Goal: Check status: Check status

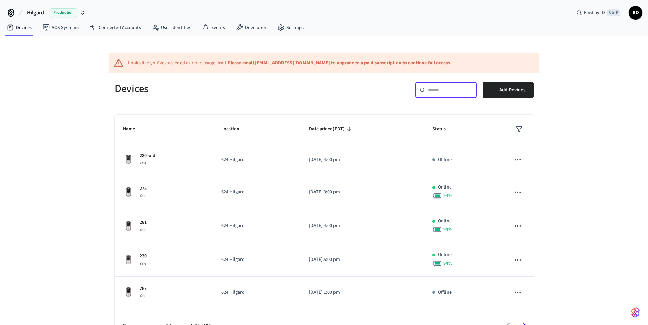
click at [451, 90] on input "text" at bounding box center [450, 90] width 45 height 7
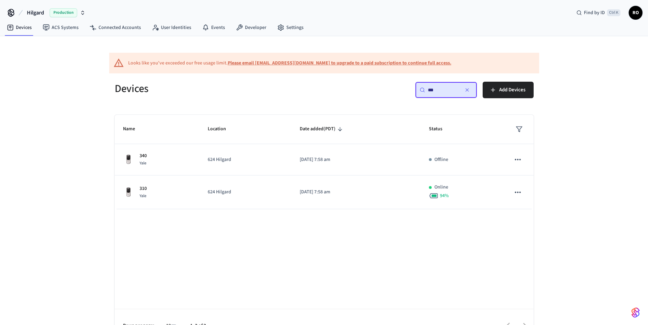
type input "***"
click at [469, 91] on icon "button" at bounding box center [468, 90] width 6 height 6
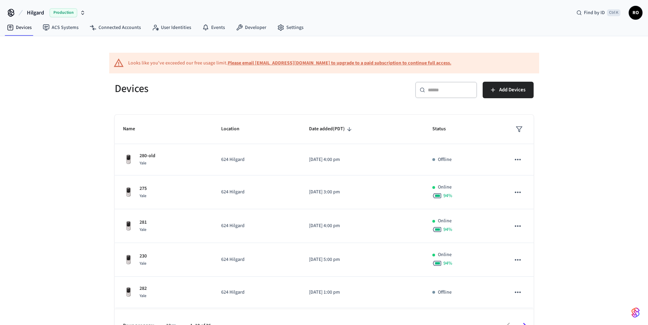
click at [427, 96] on div "​ ​" at bounding box center [446, 90] width 62 height 17
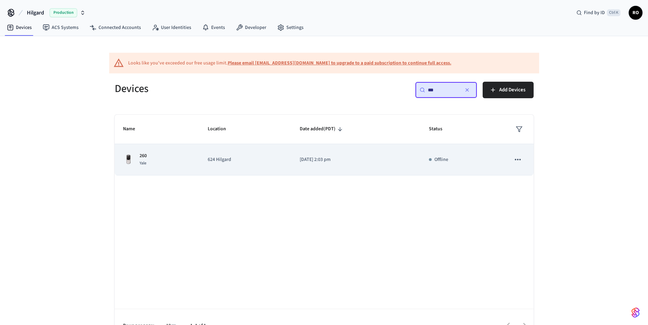
type input "***"
click at [226, 161] on p "624 Hilgard" at bounding box center [245, 159] width 75 height 7
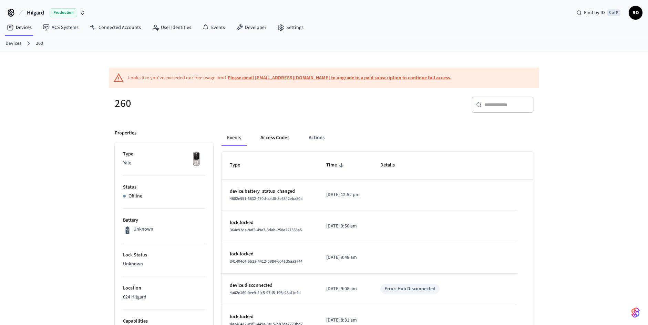
click at [269, 141] on button "Access Codes" at bounding box center [275, 138] width 40 height 17
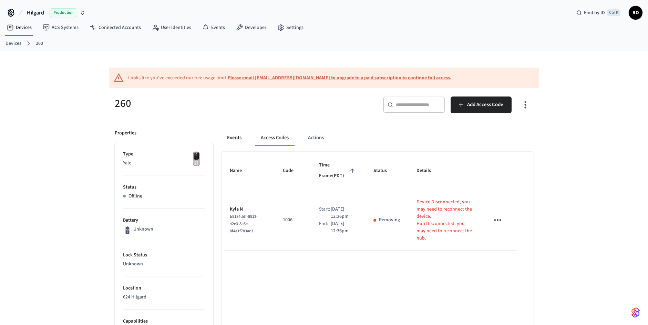
click at [231, 139] on button "Events" at bounding box center [235, 138] width 26 height 17
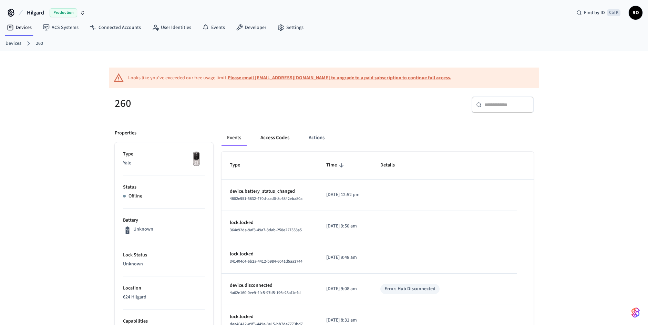
click at [280, 137] on button "Access Codes" at bounding box center [275, 138] width 40 height 17
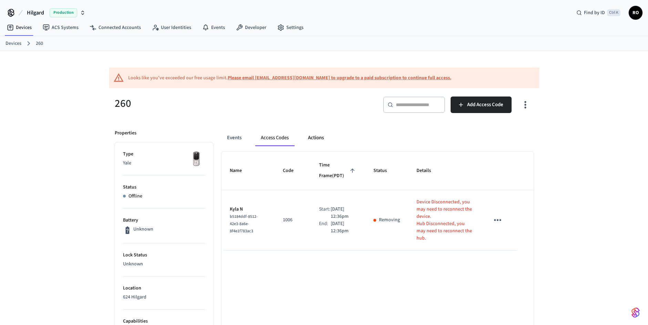
click at [320, 137] on button "Actions" at bounding box center [316, 138] width 27 height 17
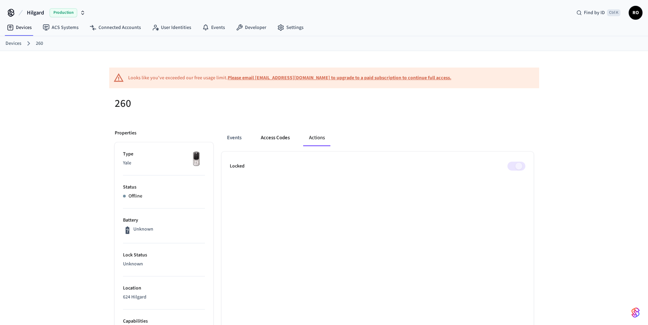
click at [281, 133] on button "Access Codes" at bounding box center [275, 138] width 40 height 17
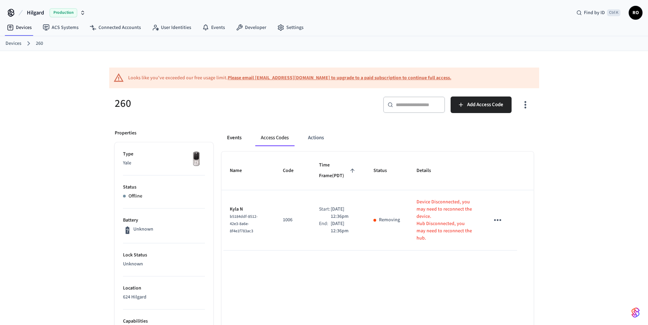
click at [235, 131] on button "Events" at bounding box center [235, 138] width 26 height 17
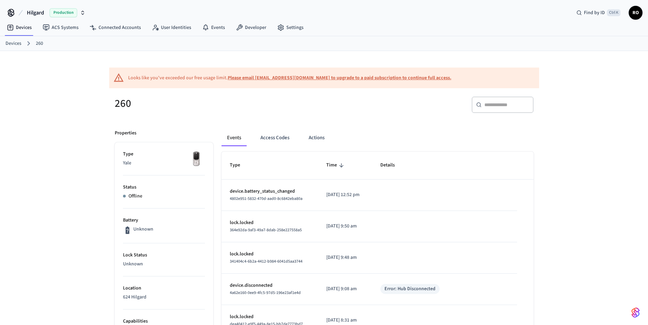
click at [20, 42] on link "Devices" at bounding box center [14, 43] width 16 height 7
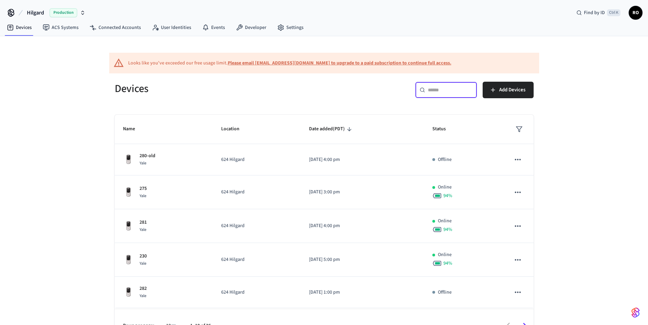
click at [434, 87] on input "text" at bounding box center [450, 90] width 45 height 7
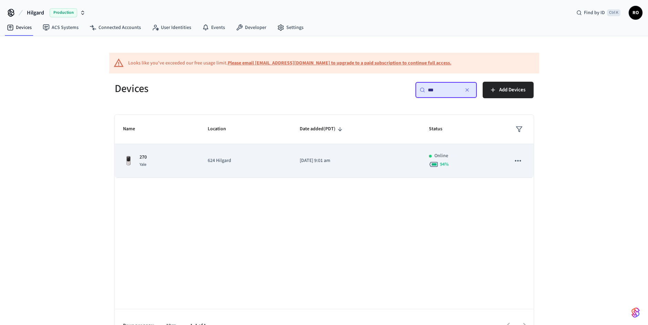
type input "***"
click at [353, 160] on p "[DATE] 9:01 am" at bounding box center [356, 160] width 113 height 7
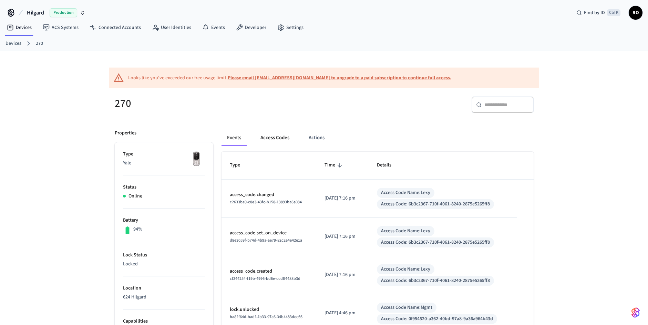
click at [279, 141] on button "Access Codes" at bounding box center [275, 138] width 40 height 17
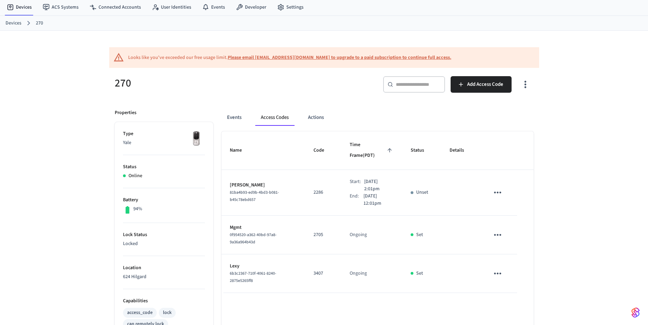
scroll to position [17, 0]
